Goal: Task Accomplishment & Management: Manage account settings

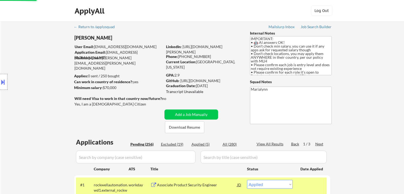
select select ""applied""
select select ""pending""
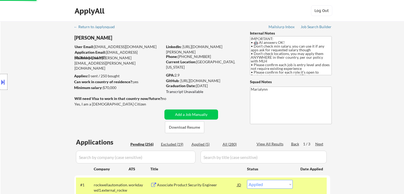
select select ""pending""
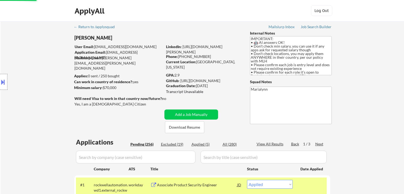
select select ""pending""
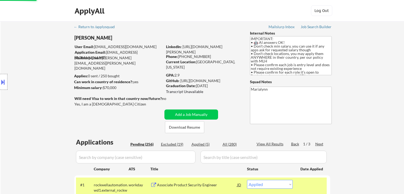
select select ""pending""
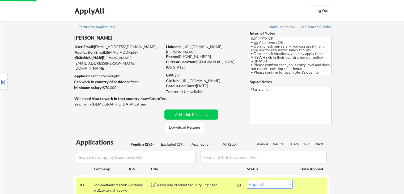
select select ""pending""
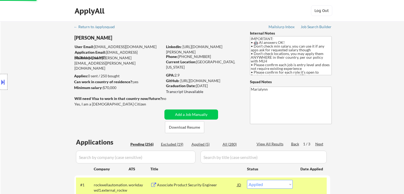
select select ""pending""
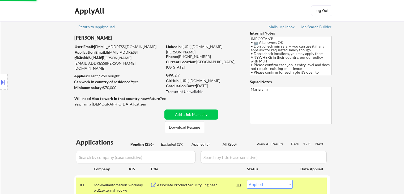
select select ""pending""
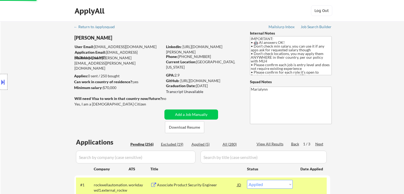
select select ""pending""
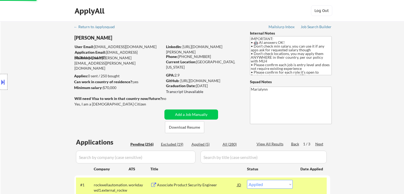
select select ""pending""
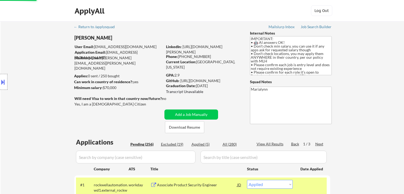
select select ""pending""
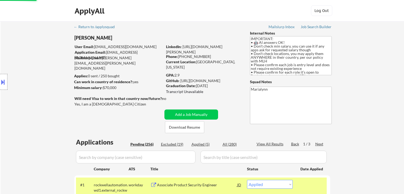
select select ""pending""
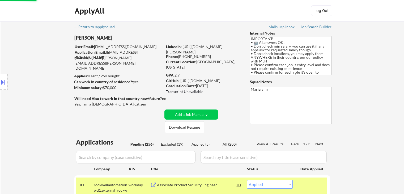
select select ""pending""
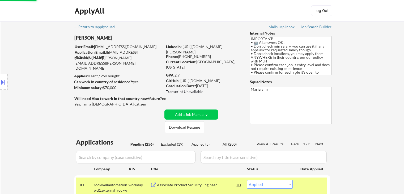
select select ""pending""
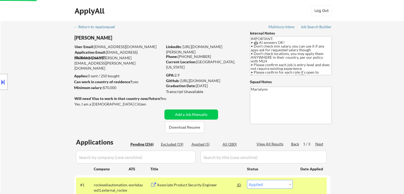
select select ""pending""
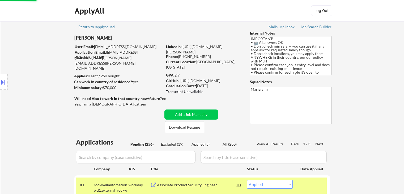
select select ""pending""
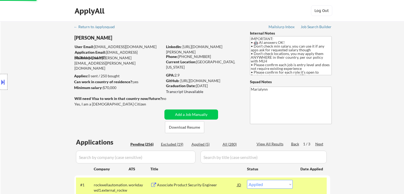
select select ""pending""
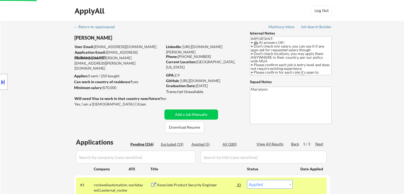
select select ""pending""
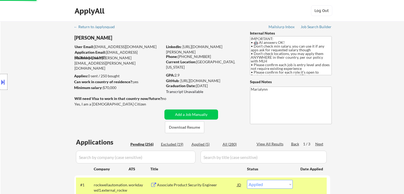
select select ""pending""
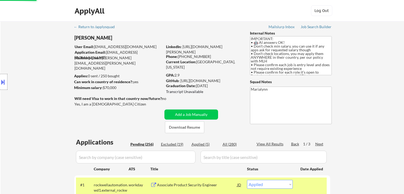
select select ""pending""
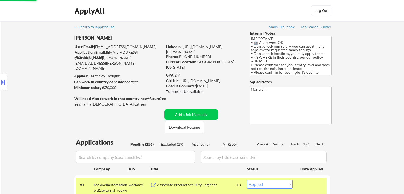
select select ""pending""
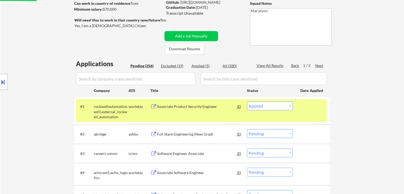
scroll to position [37, 0]
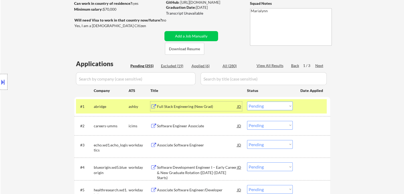
click at [185, 108] on div "Full Stack Engineering (New Grad)" at bounding box center [197, 106] width 80 height 5
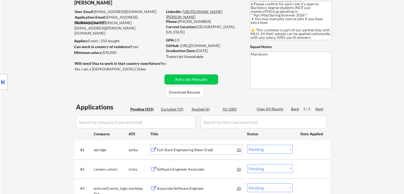
scroll to position [35, 0]
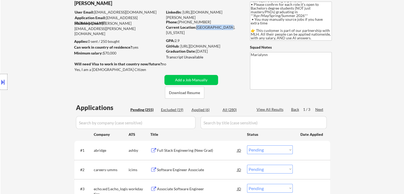
copy div "Beachwood, Ohio"
drag, startPoint x: 195, startPoint y: 27, endPoint x: 226, endPoint y: 28, distance: 30.8
click at [226, 28] on div "Current Location: Beachwood, Ohio" at bounding box center [203, 30] width 75 height 10
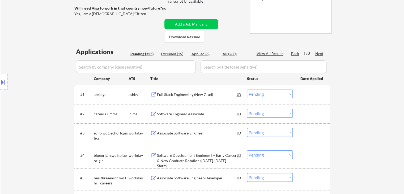
scroll to position [90, 0]
click at [276, 96] on select "Choose an option... Pending Applied Excluded (Questions) Excluded (Expired) Exc…" at bounding box center [270, 94] width 46 height 9
click at [247, 90] on select "Choose an option... Pending Applied Excluded (Questions) Excluded (Expired) Exc…" at bounding box center [270, 94] width 46 height 9
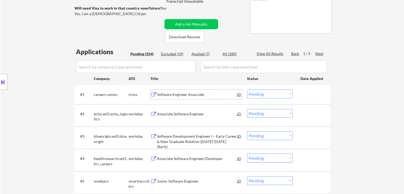
click at [188, 95] on div "Software Engineer Associate" at bounding box center [197, 94] width 80 height 5
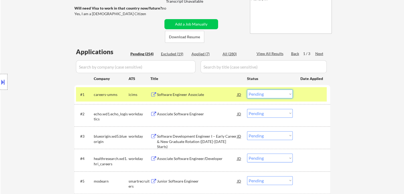
click at [274, 91] on select "Choose an option... Pending Applied Excluded (Questions) Excluded (Expired) Exc…" at bounding box center [270, 94] width 46 height 9
click at [247, 90] on select "Choose an option... Pending Applied Excluded (Questions) Excluded (Expired) Exc…" at bounding box center [270, 94] width 46 height 9
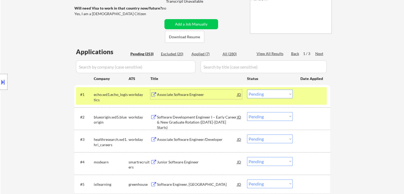
click at [164, 98] on div "Associate Software Engineer" at bounding box center [197, 95] width 80 height 10
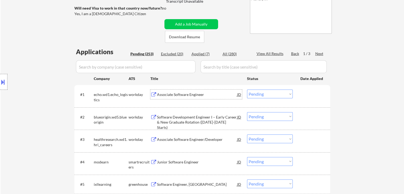
click at [282, 93] on select "Choose an option... Pending Applied Excluded (Questions) Excluded (Expired) Exc…" at bounding box center [270, 94] width 46 height 9
click at [247, 90] on select "Choose an option... Pending Applied Excluded (Questions) Excluded (Expired) Exc…" at bounding box center [270, 94] width 46 height 9
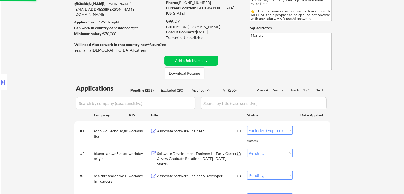
select select ""pending""
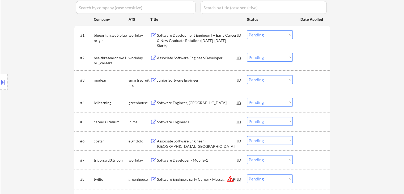
scroll to position [151, 0]
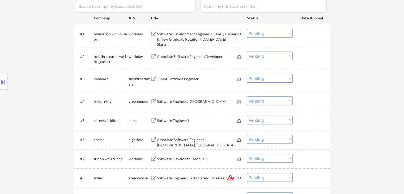
click at [201, 36] on div "Software Development Engineer I – Early Career & New Graduate Rotation (2025-20…" at bounding box center [197, 39] width 80 height 16
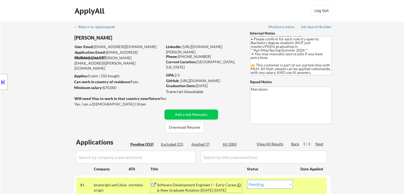
scroll to position [0, 0]
copy div "216-387-1680"
drag, startPoint x: 178, startPoint y: 56, endPoint x: 203, endPoint y: 59, distance: 25.6
click at [203, 59] on div "LinkedIn: https://www.linkedin.com/in/shivani-rajgopal/ Phone: 216-387-1680 Cur…" at bounding box center [204, 54] width 76 height 21
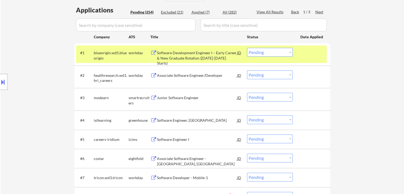
scroll to position [133, 0]
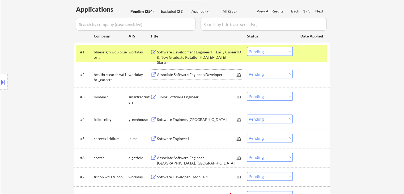
click at [181, 77] on div "Associate Software Engineer/Developer" at bounding box center [197, 74] width 80 height 5
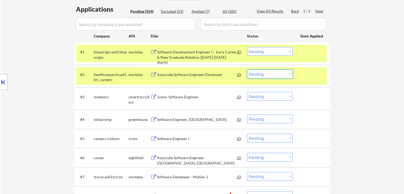
click at [259, 75] on select "Choose an option... Pending Applied Excluded (Questions) Excluded (Expired) Exc…" at bounding box center [270, 74] width 46 height 9
click at [247, 70] on select "Choose an option... Pending Applied Excluded (Questions) Excluded (Expired) Exc…" at bounding box center [270, 74] width 46 height 9
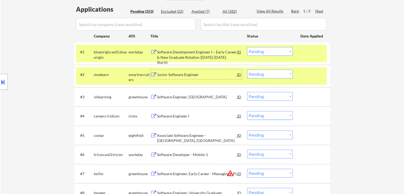
click at [174, 73] on div "Junior Software Engineer" at bounding box center [197, 74] width 80 height 5
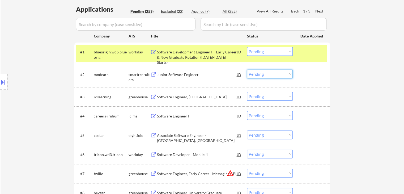
click at [258, 73] on select "Choose an option... Pending Applied Excluded (Questions) Excluded (Expired) Exc…" at bounding box center [270, 74] width 46 height 9
click at [247, 70] on select "Choose an option... Pending Applied Excluded (Questions) Excluded (Expired) Exc…" at bounding box center [270, 74] width 46 height 9
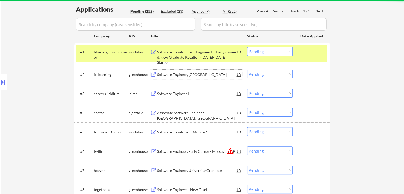
click at [161, 73] on div "Software Engineer, New Grad" at bounding box center [197, 74] width 80 height 5
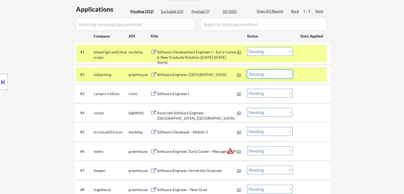
click at [260, 74] on select "Choose an option... Pending Applied Excluded (Questions) Excluded (Expired) Exc…" at bounding box center [270, 74] width 46 height 9
click at [247, 70] on select "Choose an option... Pending Applied Excluded (Questions) Excluded (Expired) Exc…" at bounding box center [270, 74] width 46 height 9
click at [143, 73] on div "greenhouse" at bounding box center [140, 74] width 22 height 5
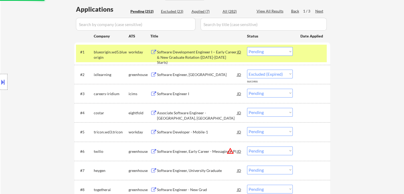
select select ""pending""
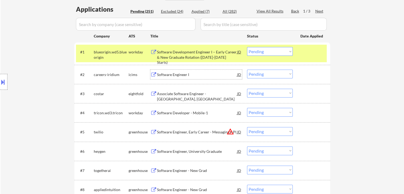
click at [168, 76] on div "Software Engineer I" at bounding box center [197, 74] width 80 height 5
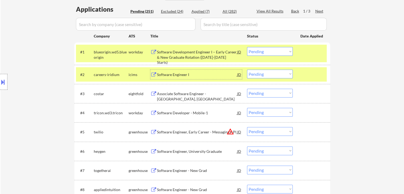
click at [117, 73] on div "careers-iridium" at bounding box center [111, 74] width 35 height 5
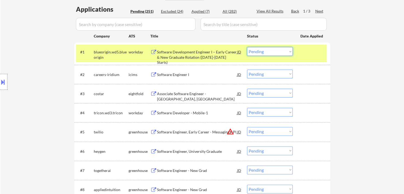
click at [254, 50] on select "Choose an option... Pending Applied Excluded (Questions) Excluded (Expired) Exc…" at bounding box center [270, 51] width 46 height 9
click at [247, 47] on select "Choose an option... Pending Applied Excluded (Questions) Excluded (Expired) Exc…" at bounding box center [270, 51] width 46 height 9
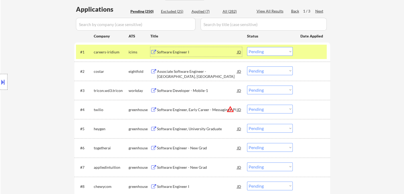
click at [172, 54] on div "Software Engineer I" at bounding box center [197, 51] width 80 height 5
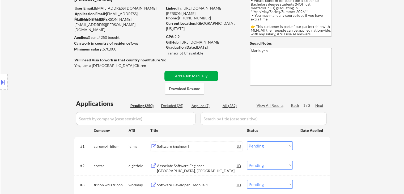
scroll to position [0, 0]
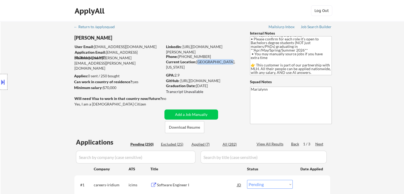
drag, startPoint x: 197, startPoint y: 62, endPoint x: 227, endPoint y: 62, distance: 30.0
click at [228, 62] on div "Current Location: Beachwood, Ohio" at bounding box center [203, 64] width 75 height 10
copy div "Beachwood, Ohio"
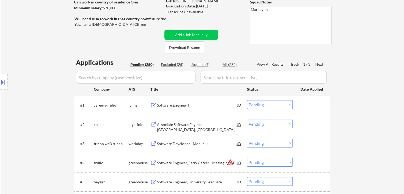
click at [259, 104] on select "Choose an option... Pending Applied Excluded (Questions) Excluded (Expired) Exc…" at bounding box center [270, 104] width 46 height 9
click at [247, 100] on select "Choose an option... Pending Applied Excluded (Questions) Excluded (Expired) Exc…" at bounding box center [270, 104] width 46 height 9
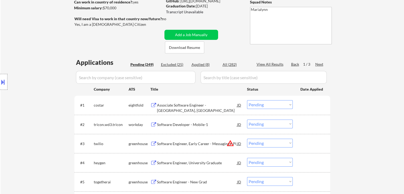
click at [191, 105] on div "Associate Software Engineer - Richmond, VA" at bounding box center [197, 108] width 80 height 10
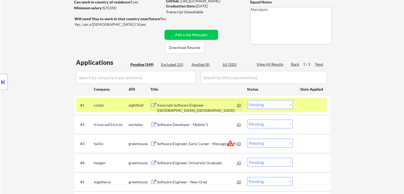
scroll to position [0, 0]
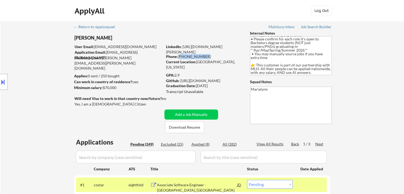
drag, startPoint x: 180, startPoint y: 56, endPoint x: 201, endPoint y: 56, distance: 21.8
click at [202, 56] on div "Phone: 216-387-1680" at bounding box center [203, 56] width 75 height 5
copy div "216-387-1680"
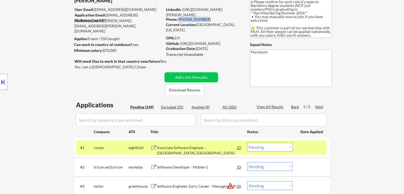
scroll to position [80, 0]
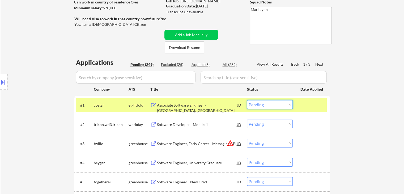
drag, startPoint x: 264, startPoint y: 104, endPoint x: 268, endPoint y: 109, distance: 6.0
click at [264, 104] on select "Choose an option... Pending Applied Excluded (Questions) Excluded (Expired) Exc…" at bounding box center [270, 104] width 46 height 9
click at [247, 100] on select "Choose an option... Pending Applied Excluded (Questions) Excluded (Expired) Exc…" at bounding box center [270, 104] width 46 height 9
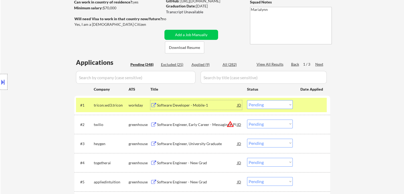
click at [174, 107] on div "Software Developer - Mobile-1" at bounding box center [197, 105] width 80 height 5
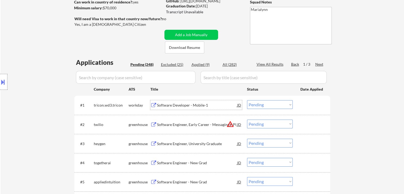
click at [260, 105] on select "Choose an option... Pending Applied Excluded (Questions) Excluded (Expired) Exc…" at bounding box center [270, 104] width 46 height 9
click at [247, 100] on select "Choose an option... Pending Applied Excluded (Questions) Excluded (Expired) Exc…" at bounding box center [270, 104] width 46 height 9
click at [186, 102] on div "Software Developer - Mobile-1" at bounding box center [197, 105] width 80 height 10
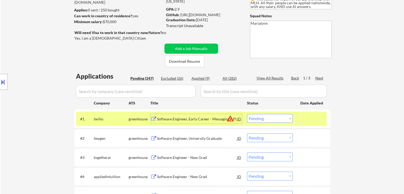
scroll to position [133, 0]
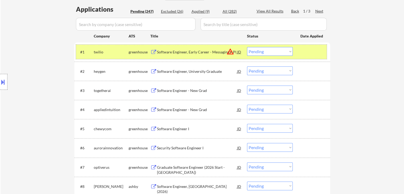
click at [184, 46] on div "#1 twilio greenhouse Software Engineer, Early Career - Messaging API JD warning…" at bounding box center [201, 52] width 251 height 14
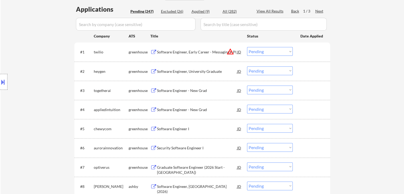
click at [185, 54] on div "Software Engineer, Early Career - Messaging API" at bounding box center [197, 51] width 80 height 5
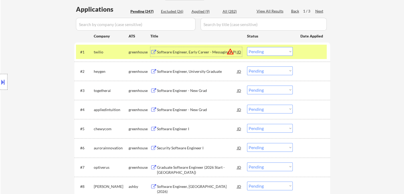
drag, startPoint x: 250, startPoint y: 50, endPoint x: 256, endPoint y: 56, distance: 8.1
click at [250, 50] on select "Choose an option... Pending Applied Excluded (Questions) Excluded (Expired) Exc…" at bounding box center [270, 51] width 46 height 9
click at [247, 47] on select "Choose an option... Pending Applied Excluded (Questions) Excluded (Expired) Exc…" at bounding box center [270, 51] width 46 height 9
select select ""pending""
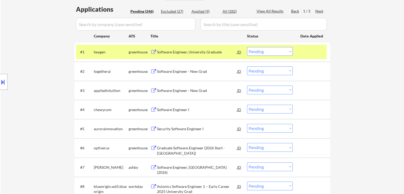
click at [174, 52] on div "Software Engineer, University Graduate" at bounding box center [197, 51] width 80 height 5
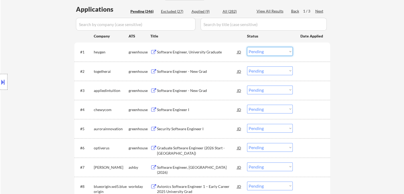
click at [265, 51] on select "Choose an option... Pending Applied Excluded (Questions) Excluded (Expired) Exc…" at bounding box center [270, 51] width 46 height 9
click at [176, 71] on div "Software Engineer - New Grad" at bounding box center [197, 71] width 80 height 5
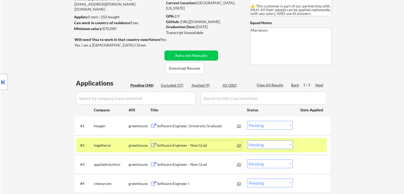
scroll to position [27, 0]
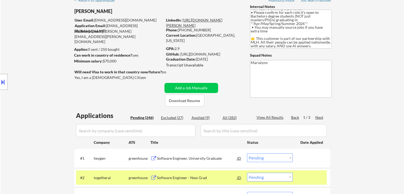
click at [206, 26] on link "https://www.linkedin.com/in/shivani-rajgopal/" at bounding box center [194, 23] width 56 height 10
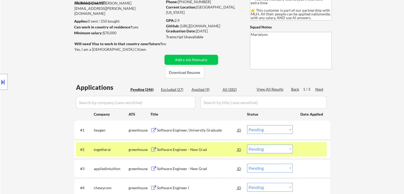
scroll to position [80, 0]
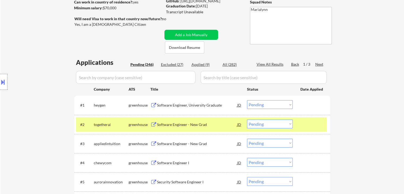
click at [271, 124] on select "Choose an option... Pending Applied Excluded (Questions) Excluded (Expired) Exc…" at bounding box center [270, 124] width 46 height 9
click at [247, 120] on select "Choose an option... Pending Applied Excluded (Questions) Excluded (Expired) Exc…" at bounding box center [270, 124] width 46 height 9
select select ""pending""
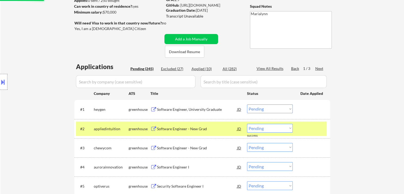
scroll to position [0, 0]
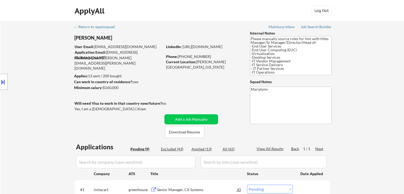
select select ""pending""
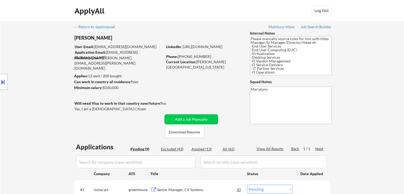
select select ""pending""
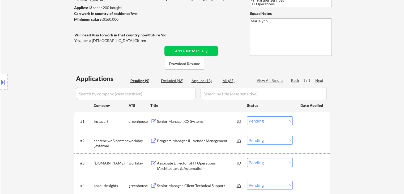
scroll to position [80, 0]
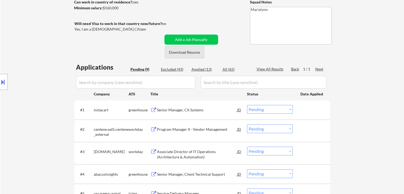
click at [187, 55] on button "Download Resume" at bounding box center [184, 52] width 39 height 12
click at [167, 113] on div "Senior Manager, CX Systems" at bounding box center [197, 110] width 80 height 10
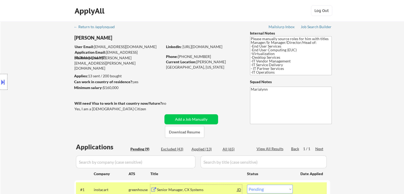
scroll to position [106, 0]
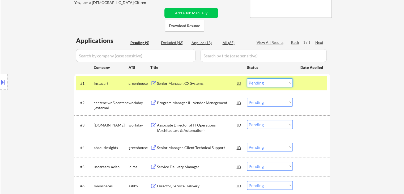
click at [264, 85] on select "Choose an option... Pending Applied Excluded (Questions) Excluded (Expired) Exc…" at bounding box center [270, 82] width 46 height 9
click at [247, 78] on select "Choose an option... Pending Applied Excluded (Questions) Excluded (Expired) Exc…" at bounding box center [270, 82] width 46 height 9
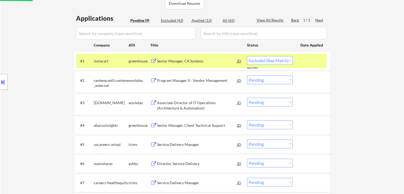
scroll to position [159, 0]
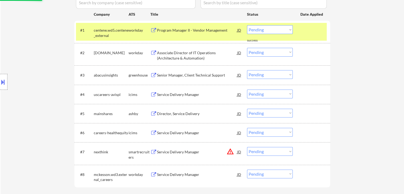
click at [170, 30] on div "Program Manager II - Vendor Management" at bounding box center [197, 30] width 80 height 5
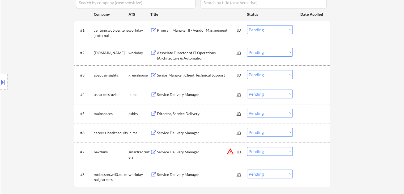
click at [263, 29] on select "Choose an option... Pending Applied Excluded (Questions) Excluded (Expired) Exc…" at bounding box center [270, 29] width 46 height 9
click at [247, 25] on select "Choose an option... Pending Applied Excluded (Questions) Excluded (Expired) Exc…" at bounding box center [270, 29] width 46 height 9
select select ""pending""
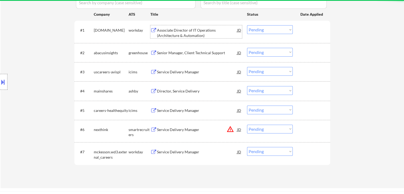
click at [163, 31] on div "Associate Director of IT Operations (Architecture & Automation)" at bounding box center [197, 33] width 80 height 10
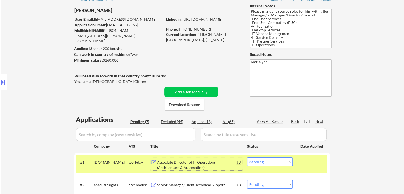
scroll to position [27, 0]
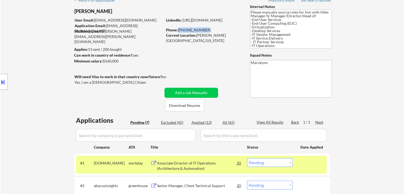
drag, startPoint x: 178, startPoint y: 30, endPoint x: 205, endPoint y: 29, distance: 27.4
click at [205, 29] on div "Phone: [PHONE_NUMBER]" at bounding box center [203, 29] width 75 height 5
copy div "[PHONE_NUMBER]"
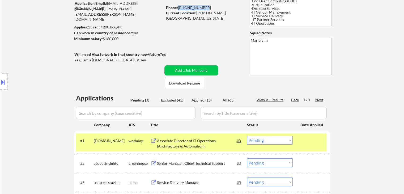
scroll to position [106, 0]
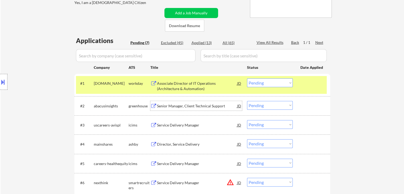
click at [193, 107] on div "Senior Manager, Client Technical Support" at bounding box center [197, 105] width 80 height 5
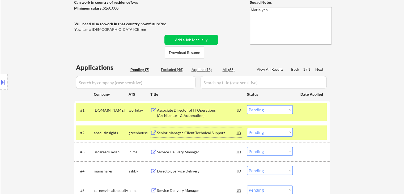
scroll to position [53, 0]
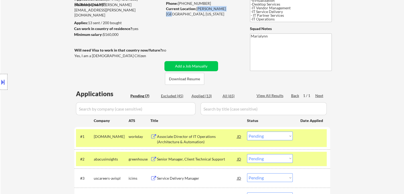
drag, startPoint x: 197, startPoint y: 7, endPoint x: 224, endPoint y: 8, distance: 27.4
click at [224, 8] on div "Current Location: [PERSON_NAME][GEOGRAPHIC_DATA], [GEOGRAPHIC_DATA] 98391, [US_…" at bounding box center [203, 11] width 75 height 10
copy div "[PERSON_NAME][GEOGRAPHIC_DATA], [GEOGRAPHIC_DATA]"
click at [129, 139] on div "workday" at bounding box center [140, 136] width 22 height 10
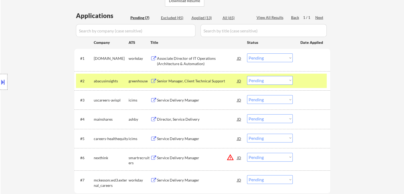
scroll to position [133, 0]
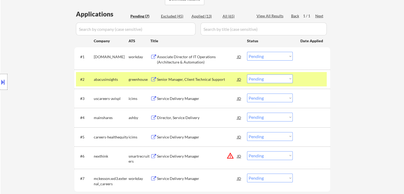
click at [273, 79] on select "Choose an option... Pending Applied Excluded (Questions) Excluded (Expired) Exc…" at bounding box center [270, 78] width 46 height 9
click at [247, 74] on select "Choose an option... Pending Applied Excluded (Questions) Excluded (Expired) Exc…" at bounding box center [270, 78] width 46 height 9
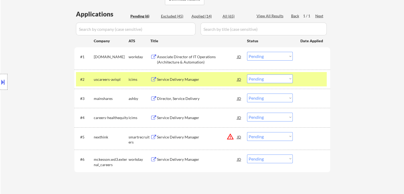
click at [182, 81] on div "Service Delivery Manager" at bounding box center [197, 79] width 80 height 5
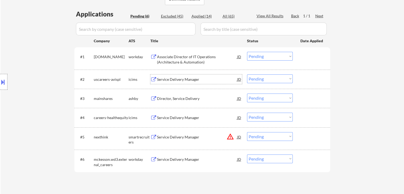
drag, startPoint x: 269, startPoint y: 76, endPoint x: 280, endPoint y: 82, distance: 12.7
click at [270, 76] on select "Choose an option... Pending Applied Excluded (Questions) Excluded (Expired) Exc…" at bounding box center [270, 78] width 46 height 9
click at [247, 74] on select "Choose an option... Pending Applied Excluded (Questions) Excluded (Expired) Exc…" at bounding box center [270, 78] width 46 height 9
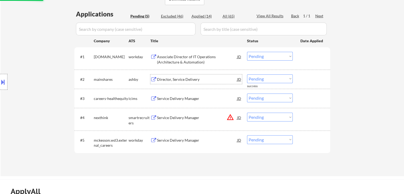
click at [179, 78] on div "Director, Service Delivery" at bounding box center [197, 79] width 80 height 5
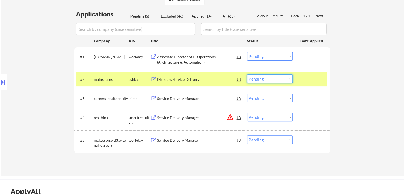
drag, startPoint x: 262, startPoint y: 79, endPoint x: 265, endPoint y: 82, distance: 3.6
click at [262, 80] on select "Choose an option... Pending Applied Excluded (Questions) Excluded (Expired) Exc…" at bounding box center [270, 78] width 46 height 9
click at [247, 74] on select "Choose an option... Pending Applied Excluded (Questions) Excluded (Expired) Exc…" at bounding box center [270, 78] width 46 height 9
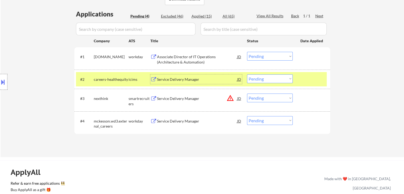
click at [194, 78] on div "Service Delivery Manager" at bounding box center [197, 79] width 80 height 5
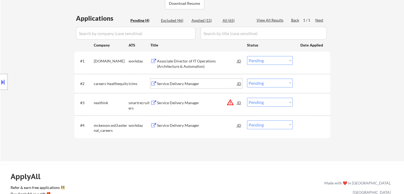
scroll to position [159, 0]
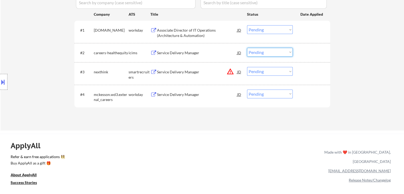
drag, startPoint x: 262, startPoint y: 51, endPoint x: 267, endPoint y: 56, distance: 7.1
click at [263, 52] on select "Choose an option... Pending Applied Excluded (Questions) Excluded (Expired) Exc…" at bounding box center [270, 52] width 46 height 9
click at [247, 48] on select "Choose an option... Pending Applied Excluded (Questions) Excluded (Expired) Exc…" at bounding box center [270, 52] width 46 height 9
select select ""pending""
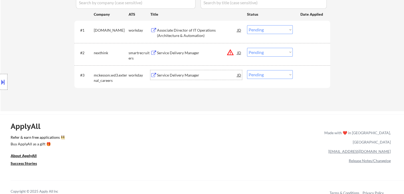
click at [194, 74] on div "Service Delivery Manager" at bounding box center [197, 75] width 80 height 5
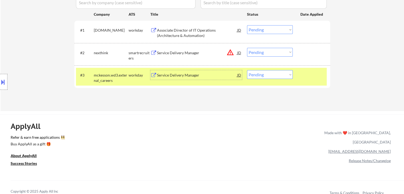
drag, startPoint x: 266, startPoint y: 74, endPoint x: 266, endPoint y: 79, distance: 4.3
click at [266, 76] on select "Choose an option... Pending Applied Excluded (Questions) Excluded (Expired) Exc…" at bounding box center [270, 74] width 46 height 9
select select ""excluded__expired_""
click at [247, 70] on select "Choose an option... Pending Applied Excluded (Questions) Excluded (Expired) Exc…" at bounding box center [270, 74] width 46 height 9
drag, startPoint x: 272, startPoint y: 105, endPoint x: 271, endPoint y: 103, distance: 2.8
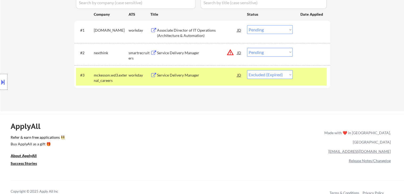
click at [193, 50] on div "Service Delivery Manager" at bounding box center [197, 52] width 80 height 5
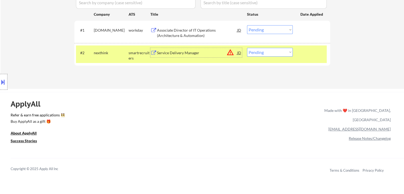
click at [259, 55] on select "Choose an option... Pending Applied Excluded (Questions) Excluded (Expired) Exc…" at bounding box center [270, 52] width 46 height 9
select select ""excluded__bad_match_""
click at [247, 48] on select "Choose an option... Pending Applied Excluded (Questions) Excluded (Expired) Exc…" at bounding box center [270, 52] width 46 height 9
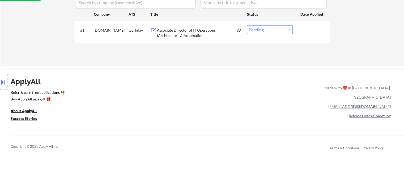
scroll to position [106, 0]
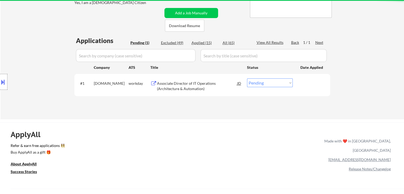
click at [180, 87] on div "Associate Director of IT Operations (Architecture & Automation)" at bounding box center [197, 86] width 80 height 10
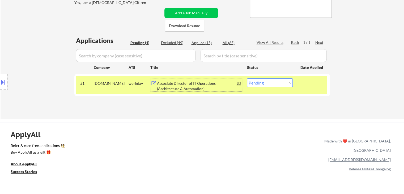
drag, startPoint x: 250, startPoint y: 82, endPoint x: 259, endPoint y: 87, distance: 10.6
click at [252, 82] on select "Choose an option... Pending Applied Excluded (Questions) Excluded (Expired) Exc…" at bounding box center [270, 82] width 46 height 9
click at [247, 78] on select "Choose an option... Pending Applied Excluded (Questions) Excluded (Expired) Exc…" at bounding box center [270, 82] width 46 height 9
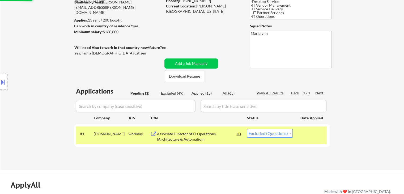
scroll to position [27, 0]
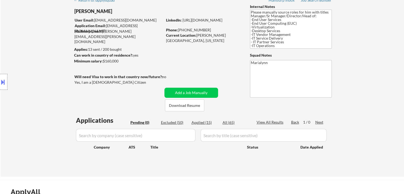
click at [210, 122] on div "Applied (15)" at bounding box center [204, 122] width 27 height 5
select select ""applied""
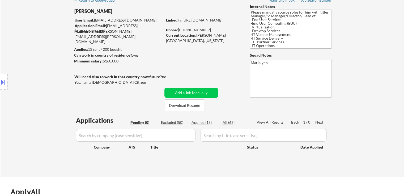
select select ""applied""
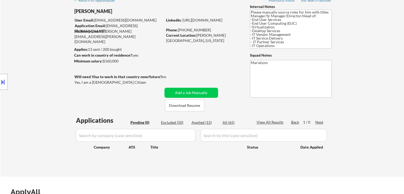
select select ""applied""
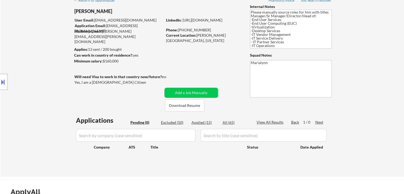
select select ""applied""
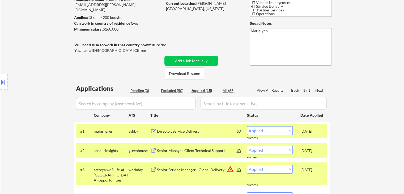
scroll to position [106, 0]
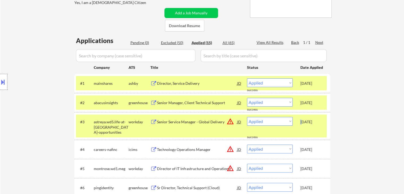
drag, startPoint x: 300, startPoint y: 124, endPoint x: 305, endPoint y: 123, distance: 5.1
click at [304, 124] on div "#3 astreya.wd5.life-at-[GEOGRAPHIC_DATA]-opportunities workday Senior Service M…" at bounding box center [201, 125] width 251 height 23
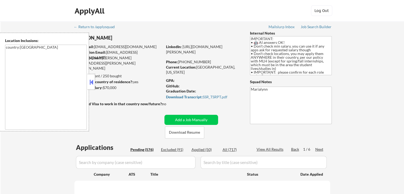
drag, startPoint x: 92, startPoint y: 80, endPoint x: 72, endPoint y: 50, distance: 36.4
click at [91, 79] on button at bounding box center [91, 82] width 6 height 8
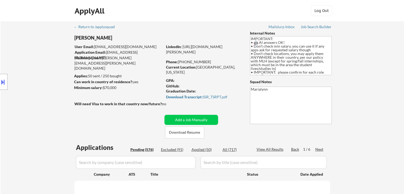
select select ""pending""
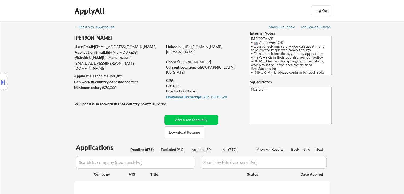
select select ""pending""
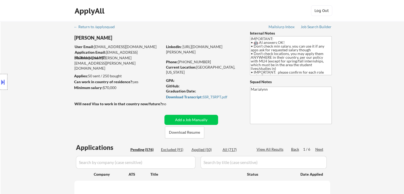
select select ""pending""
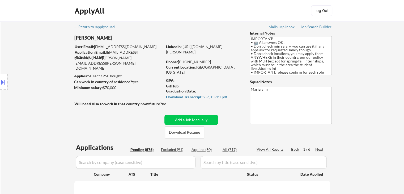
select select ""pending""
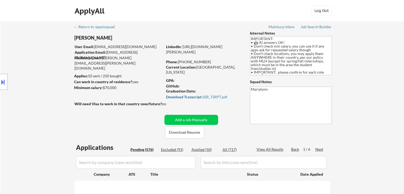
select select ""pending""
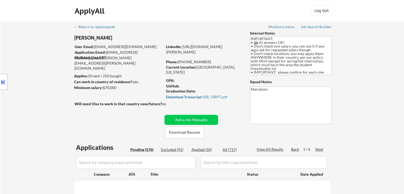
select select ""pending""
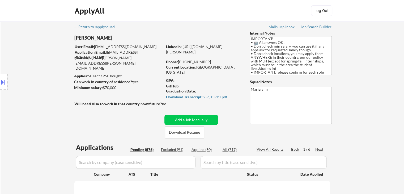
select select ""pending""
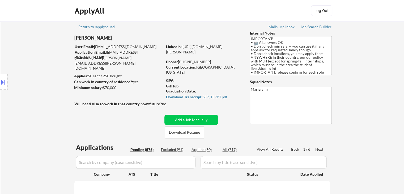
select select ""pending""
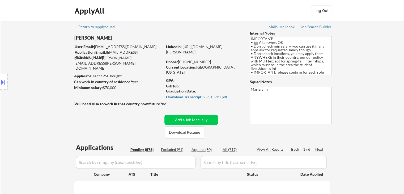
select select ""pending""
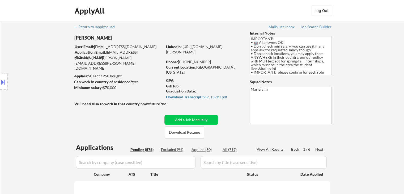
select select ""pending""
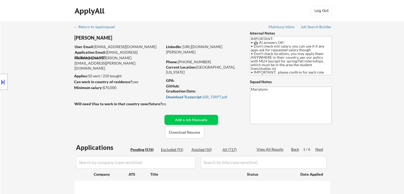
select select ""pending""
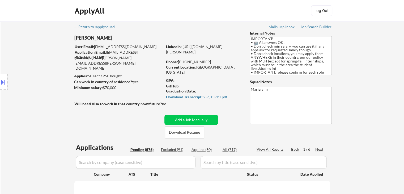
select select ""pending""
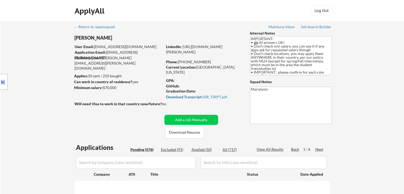
select select ""pending""
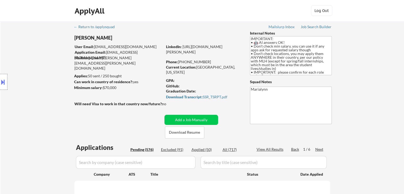
select select ""pending""
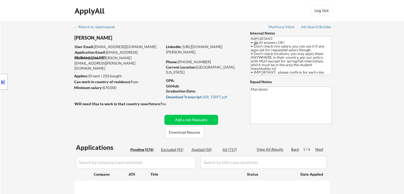
select select ""pending""
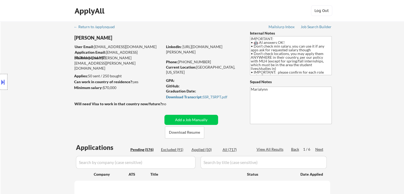
select select ""pending""
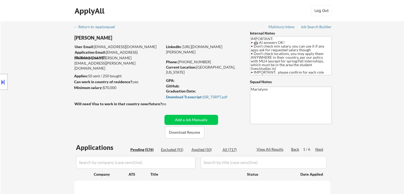
select select ""pending""
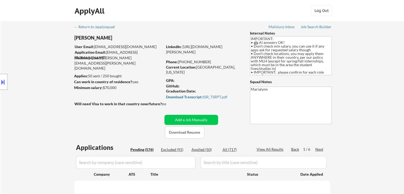
select select ""pending""
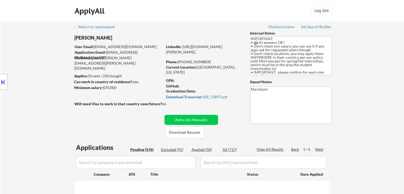
select select ""pending""
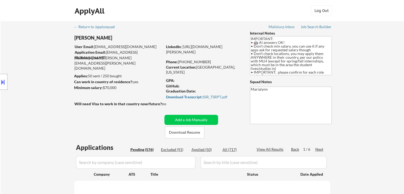
select select ""pending""
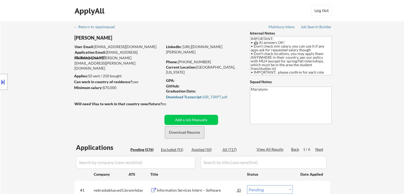
click at [195, 131] on button "Download Resume" at bounding box center [184, 132] width 39 height 12
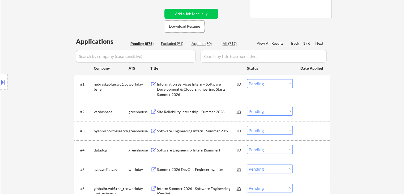
scroll to position [106, 0]
drag, startPoint x: 317, startPoint y: 44, endPoint x: 312, endPoint y: 44, distance: 4.8
click at [317, 44] on div "Next" at bounding box center [319, 42] width 8 height 5
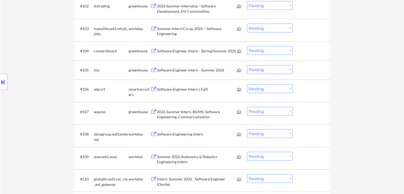
scroll to position [212, 0]
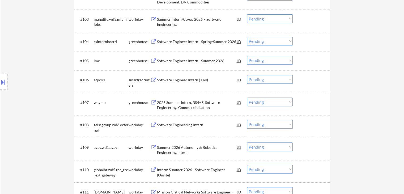
click at [184, 124] on div "Software Engineering Intern" at bounding box center [197, 124] width 80 height 5
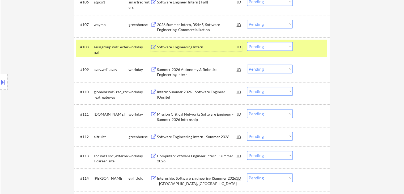
scroll to position [292, 0]
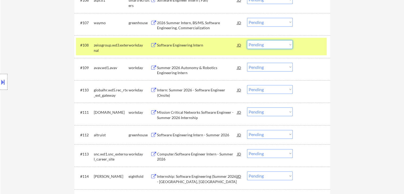
drag, startPoint x: 261, startPoint y: 44, endPoint x: 260, endPoint y: 48, distance: 4.0
click at [261, 44] on select "Choose an option... Pending Applied Excluded (Questions) Excluded (Expired) Exc…" at bounding box center [270, 44] width 46 height 9
click at [247, 40] on select "Choose an option... Pending Applied Excluded (Questions) Excluded (Expired) Exc…" at bounding box center [270, 44] width 46 height 9
select select ""pending""
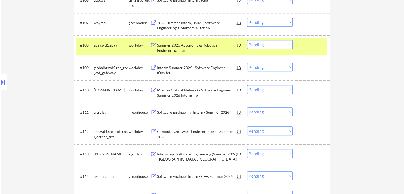
click at [131, 45] on div "workday" at bounding box center [140, 44] width 22 height 5
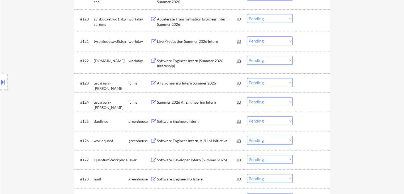
scroll to position [584, 0]
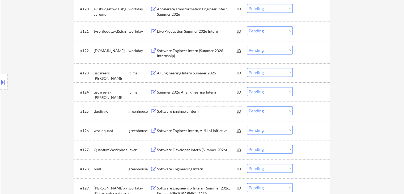
click at [189, 114] on div "Software Engineer, Intern" at bounding box center [197, 111] width 80 height 10
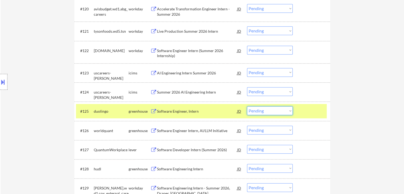
click at [261, 112] on select "Choose an option... Pending Applied Excluded (Questions) Excluded (Expired) Exc…" at bounding box center [270, 110] width 46 height 9
click at [247, 106] on select "Choose an option... Pending Applied Excluded (Questions) Excluded (Expired) Exc…" at bounding box center [270, 110] width 46 height 9
select select ""pending""
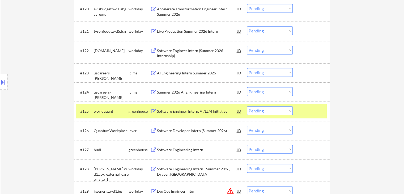
click at [177, 110] on div "Software Engineer Intern, AI/LLM Initiative" at bounding box center [197, 111] width 80 height 5
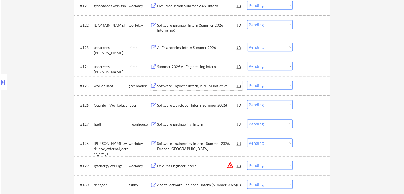
scroll to position [611, 0]
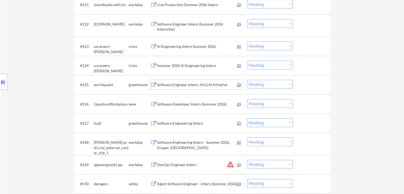
click at [191, 121] on div "Software Engineering Intern" at bounding box center [197, 123] width 80 height 5
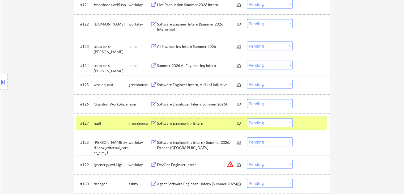
click at [126, 123] on div "hudl" at bounding box center [111, 123] width 35 height 5
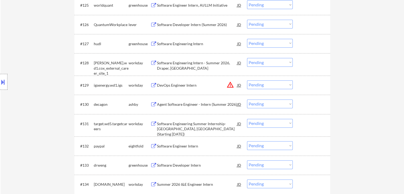
scroll to position [691, 0]
click at [187, 86] on div "DevOps Engineer Intern" at bounding box center [197, 84] width 80 height 5
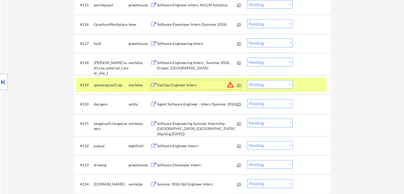
drag, startPoint x: 261, startPoint y: 83, endPoint x: 261, endPoint y: 87, distance: 4.8
click at [261, 83] on select "Choose an option... Pending Applied Excluded (Questions) Excluded (Expired) Exc…" at bounding box center [270, 84] width 46 height 9
click at [247, 80] on select "Choose an option... Pending Applied Excluded (Questions) Excluded (Expired) Exc…" at bounding box center [270, 84] width 46 height 9
select select ""pending""
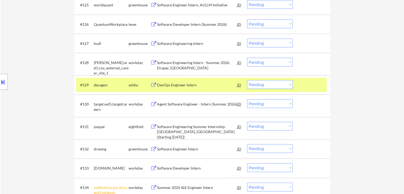
click at [134, 89] on div "ashby" at bounding box center [140, 85] width 22 height 10
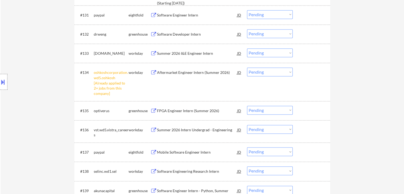
scroll to position [803, 0]
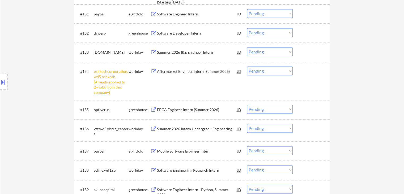
click at [268, 68] on select "Choose an option... Pending Applied Excluded (Questions) Excluded (Expired) Exc…" at bounding box center [270, 70] width 46 height 9
click at [247, 66] on select "Choose an option... Pending Applied Excluded (Questions) Excluded (Expired) Exc…" at bounding box center [270, 70] width 46 height 9
select select ""pending""
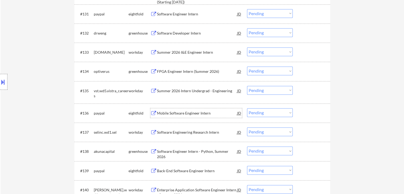
click at [193, 115] on div "Mobile Software Engineer Intern" at bounding box center [197, 112] width 80 height 5
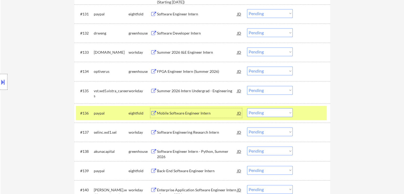
click at [282, 113] on select "Choose an option... Pending Applied Excluded (Questions) Excluded (Expired) Exc…" at bounding box center [270, 112] width 46 height 9
click at [247, 108] on select "Choose an option... Pending Applied Excluded (Questions) Excluded (Expired) Exc…" at bounding box center [270, 112] width 46 height 9
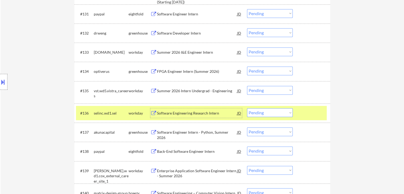
click at [204, 113] on div "Software Engineering Research Intern" at bounding box center [197, 112] width 80 height 5
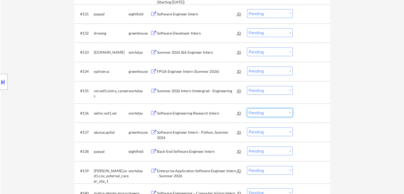
click at [261, 114] on select "Choose an option... Pending Applied Excluded (Questions) Excluded (Expired) Exc…" at bounding box center [270, 112] width 46 height 9
click at [247, 108] on select "Choose an option... Pending Applied Excluded (Questions) Excluded (Expired) Exc…" at bounding box center [270, 112] width 46 height 9
select select ""pending""
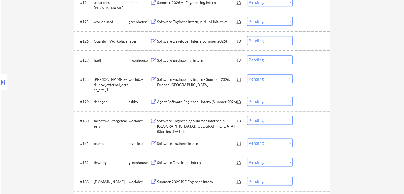
scroll to position [697, 0]
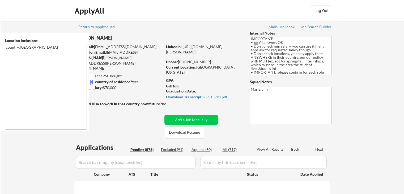
select select ""pending""
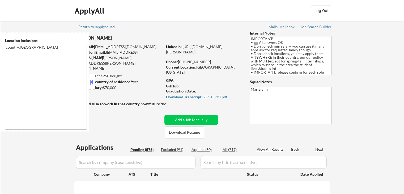
select select ""pending""
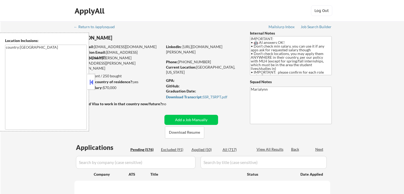
select select ""pending""
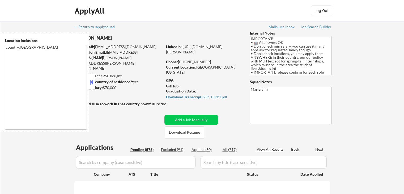
select select ""pending""
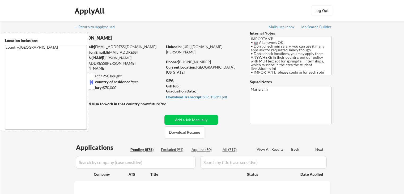
select select ""pending""
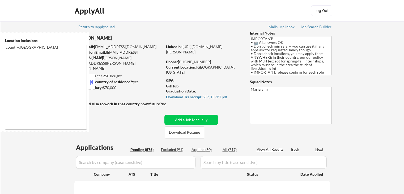
select select ""pending""
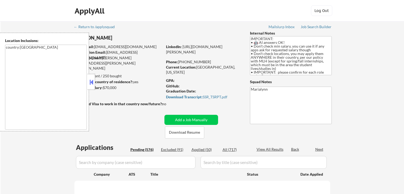
select select ""pending""
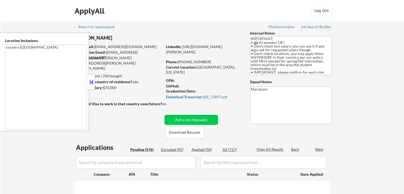
select select ""pending""
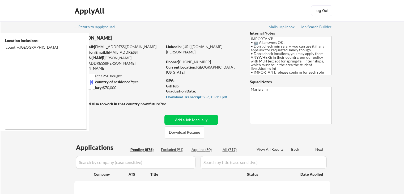
select select ""pending""
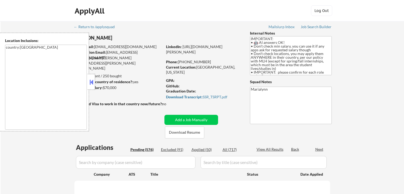
select select ""pending""
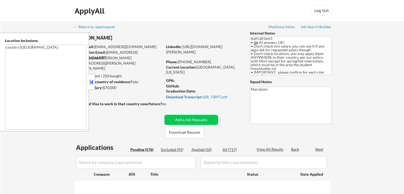
select select ""pending""
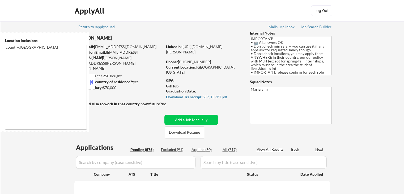
select select ""pending""
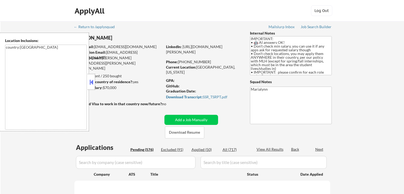
select select ""pending""
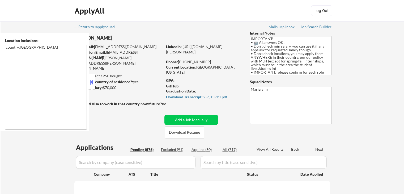
select select ""pending""
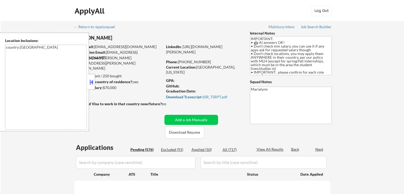
select select ""pending""
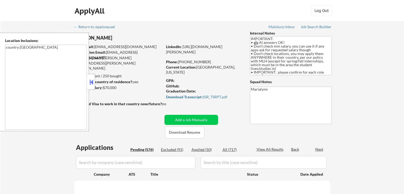
select select ""pending""
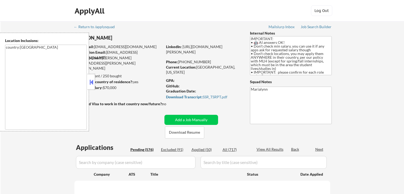
select select ""pending""
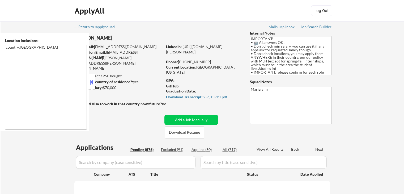
select select ""pending""
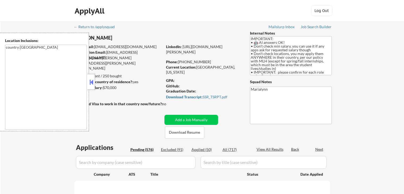
select select ""pending""
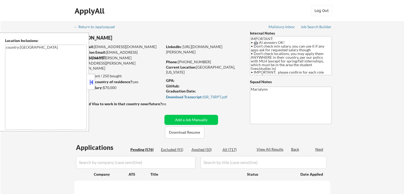
select select ""pending""
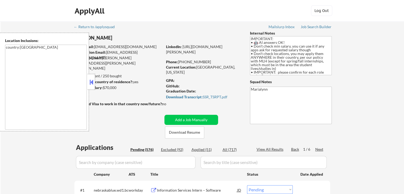
click at [92, 81] on button at bounding box center [91, 82] width 6 height 8
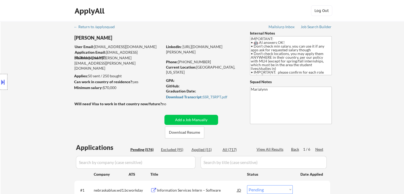
drag, startPoint x: 180, startPoint y: 61, endPoint x: 206, endPoint y: 62, distance: 25.5
click at [206, 62] on div "Phone: (754) 260-4415" at bounding box center [203, 61] width 75 height 5
copy div "754) 260-4415"
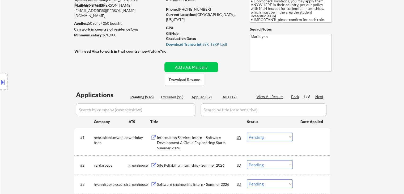
scroll to position [53, 0]
click at [230, 96] on div "All (717)" at bounding box center [236, 96] width 27 height 5
select select ""applied""
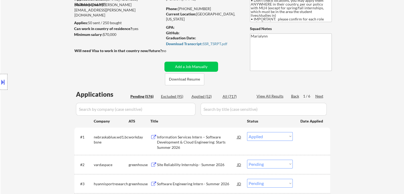
select select ""applied""
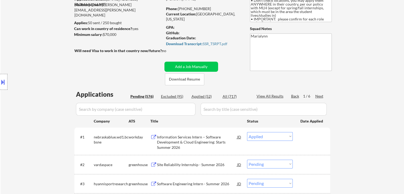
select select ""applied""
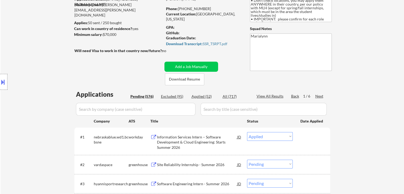
select select ""applied""
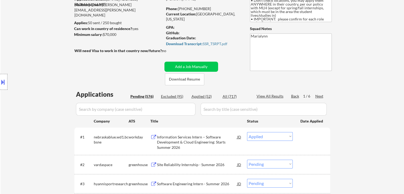
select select ""applied""
select select ""excluded__expired_""
select select ""applied""
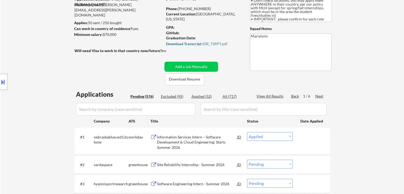
select select ""applied""
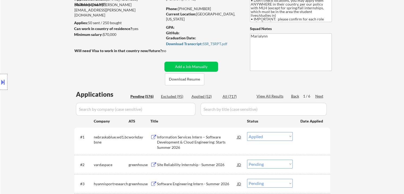
select select ""applied""
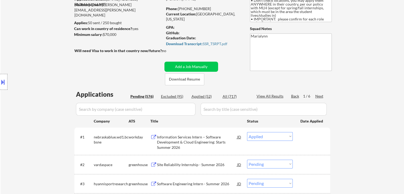
select select ""applied""
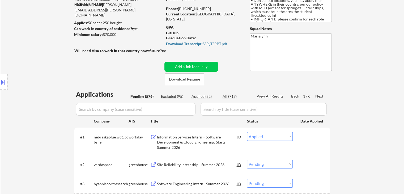
select select ""applied""
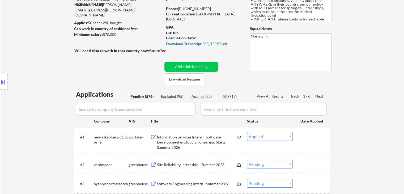
select select ""applied""
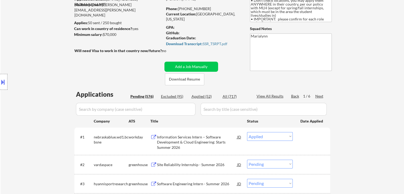
select select ""applied""
select select ""excluded__expired_""
select select ""excluded__other_""
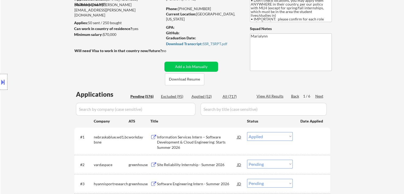
select select ""excluded""
select select ""excluded__expired_""
select select ""excluded__other_""
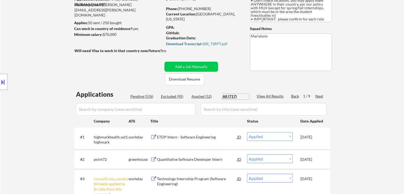
click at [224, 111] on input "input" at bounding box center [264, 109] width 126 height 13
paste input "Software Engineering Research Intern"
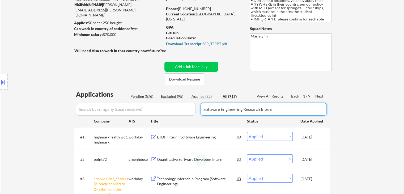
type input "Software Engineering Research Intern"
click at [233, 95] on div "All (717)" at bounding box center [236, 96] width 27 height 5
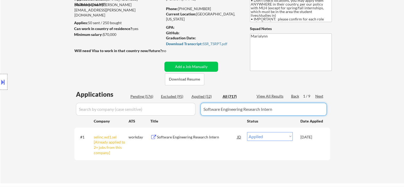
click at [204, 99] on div "Applications Pending (576) Excluded (95) Applied (52) All (717) View All Result…" at bounding box center [202, 131] width 256 height 83
click at [203, 99] on div "Applications Pending (576) Excluded (95) Applied (52) All (717) View All Result…" at bounding box center [202, 131] width 256 height 83
drag, startPoint x: 14, startPoint y: 113, endPoint x: 0, endPoint y: 110, distance: 14.1
click at [0, 111] on body "← Return to /applysquad Mailslurp Inbox Job Search Builder Jonathan Mathurin Us…" at bounding box center [202, 44] width 404 height 194
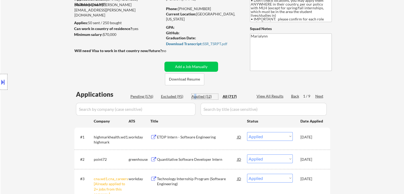
click at [195, 97] on div "Applied (52)" at bounding box center [204, 96] width 27 height 5
select select ""applied""
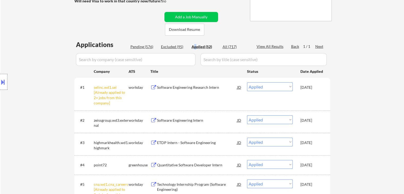
scroll to position [106, 0]
